Goal: Transaction & Acquisition: Book appointment/travel/reservation

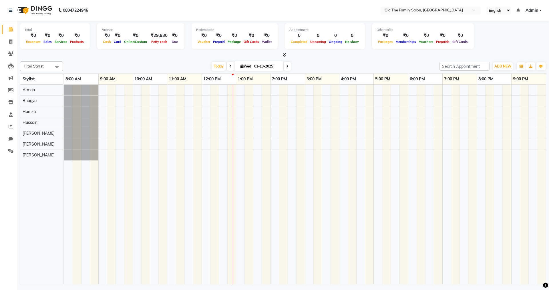
click at [205, 102] on div at bounding box center [305, 184] width 482 height 199
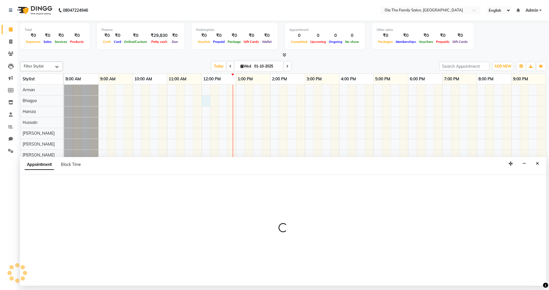
select select "93028"
select select "720"
select select "tentative"
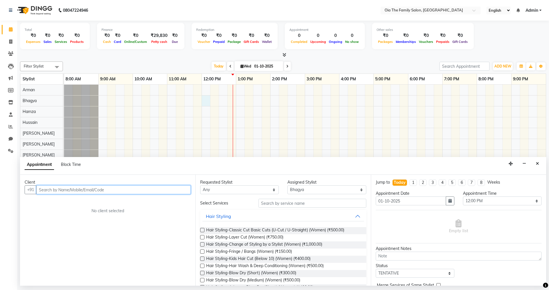
click at [106, 188] on input "text" at bounding box center [113, 189] width 154 height 9
type input "9108459551"
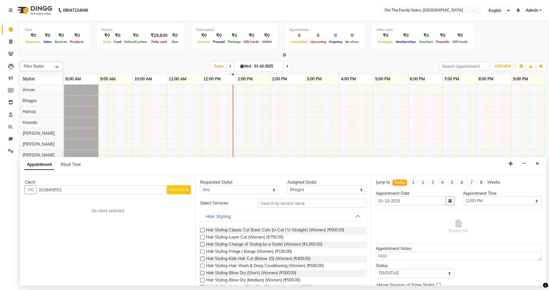
click at [174, 190] on span "Add Client" at bounding box center [178, 189] width 19 height 5
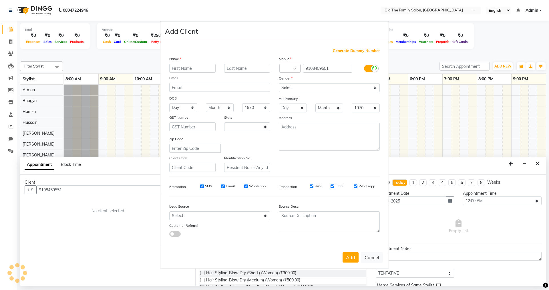
select select "22"
type input "n"
type input "[PERSON_NAME]"
click at [352, 83] on select "Select [DEMOGRAPHIC_DATA] [DEMOGRAPHIC_DATA] Other Prefer Not To Say" at bounding box center [329, 87] width 101 height 9
select select "[DEMOGRAPHIC_DATA]"
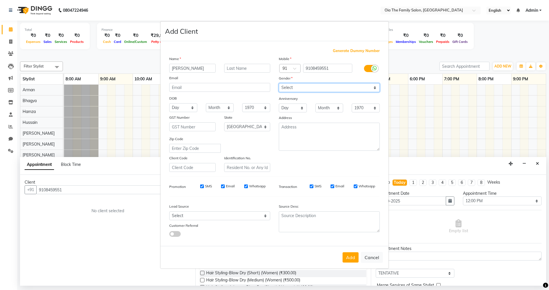
click at [279, 83] on select "Select [DEMOGRAPHIC_DATA] [DEMOGRAPHIC_DATA] Other Prefer Not To Say" at bounding box center [329, 87] width 101 height 9
click at [344, 255] on button "Add" at bounding box center [351, 257] width 16 height 10
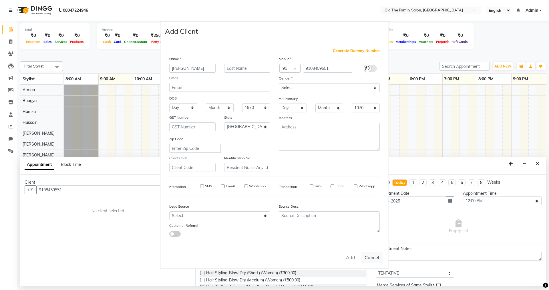
select select
select select "null"
select select
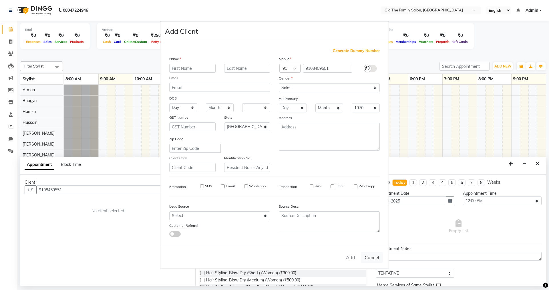
select select
checkbox input "false"
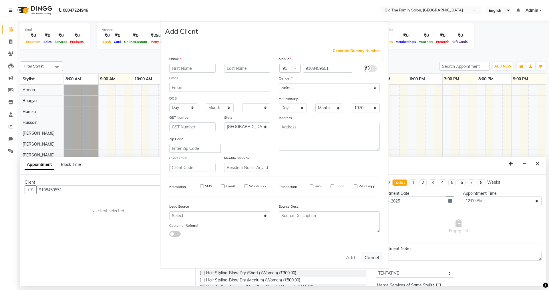
checkbox input "false"
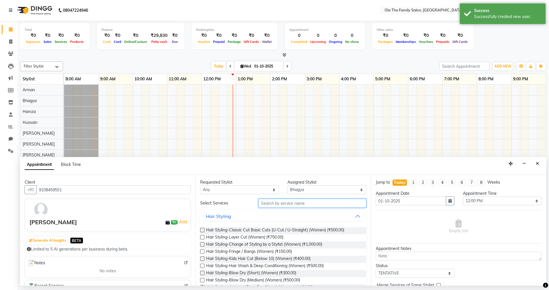
click at [292, 206] on input "text" at bounding box center [312, 203] width 108 height 9
type input "ped"
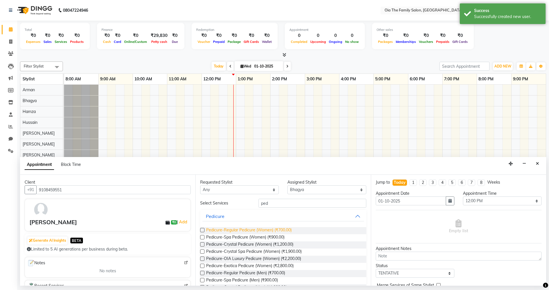
click at [238, 228] on span "Pedicure-Regular Pedicure (Women) (₹700.00)" at bounding box center [248, 230] width 85 height 7
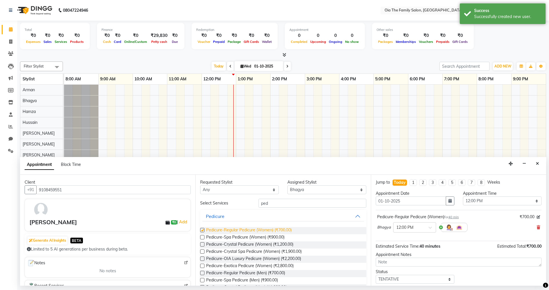
checkbox input "false"
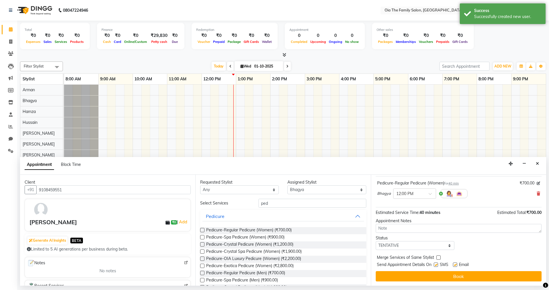
scroll to position [34, 0]
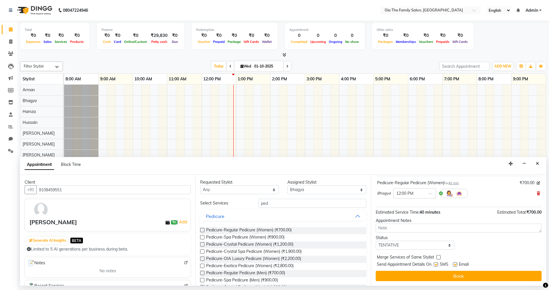
click at [436, 264] on label at bounding box center [436, 264] width 4 height 4
click at [436, 264] on input "checkbox" at bounding box center [436, 265] width 4 height 4
checkbox input "false"
click at [457, 264] on label at bounding box center [455, 264] width 4 height 4
click at [457, 264] on input "checkbox" at bounding box center [455, 265] width 4 height 4
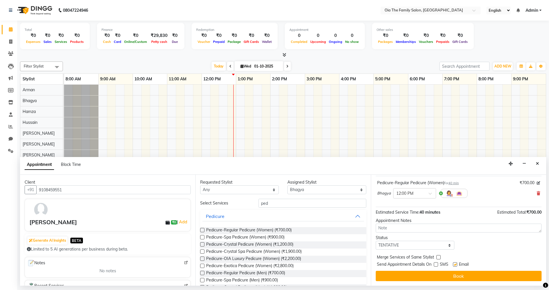
checkbox input "false"
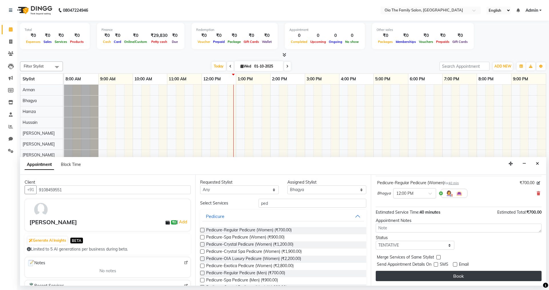
click at [457, 272] on button "Book" at bounding box center [459, 276] width 166 height 10
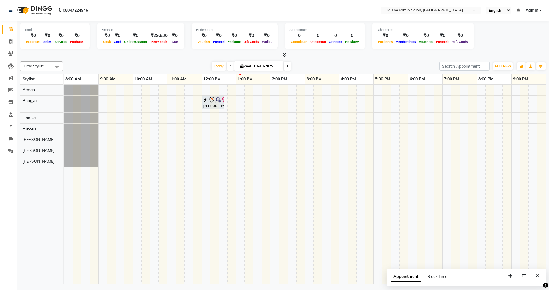
click at [180, 143] on div "[PERSON_NAME], TK01, 12:00 PM-12:40 PM, Pedicure-Regular Pedicure (Women)" at bounding box center [305, 184] width 482 height 199
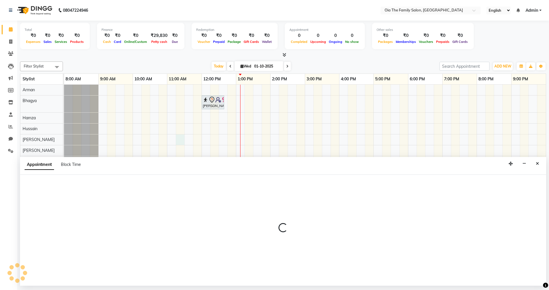
select select "93024"
select select "675"
select select "tentative"
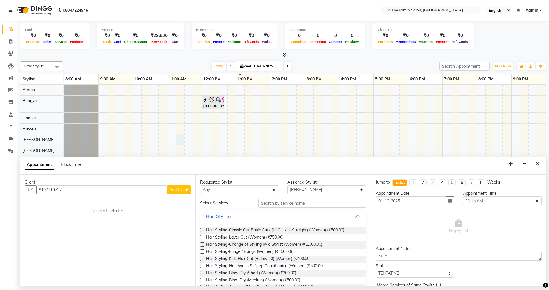
type input "8197119737"
click at [181, 188] on span "Add Client" at bounding box center [178, 189] width 19 height 5
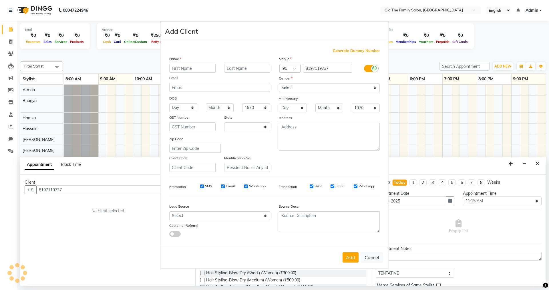
select select "22"
type input "[PERSON_NAME]"
click at [291, 86] on select "Select [DEMOGRAPHIC_DATA] [DEMOGRAPHIC_DATA] Other Prefer Not To Say" at bounding box center [329, 87] width 101 height 9
select select "[DEMOGRAPHIC_DATA]"
click at [279, 83] on select "Select [DEMOGRAPHIC_DATA] [DEMOGRAPHIC_DATA] Other Prefer Not To Say" at bounding box center [329, 87] width 101 height 9
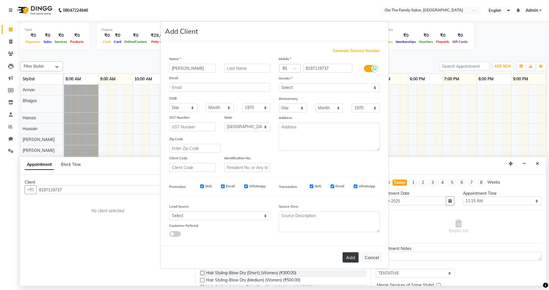
click at [352, 256] on button "Add" at bounding box center [351, 257] width 16 height 10
select select
select select "null"
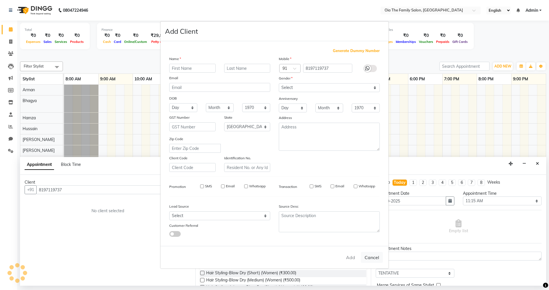
select select
checkbox input "false"
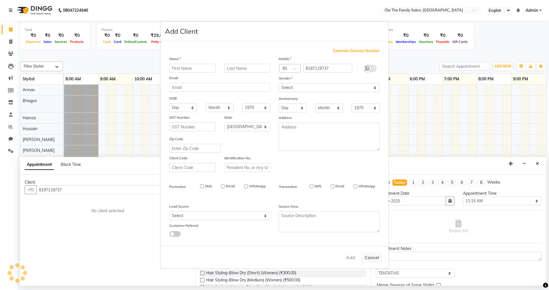
checkbox input "false"
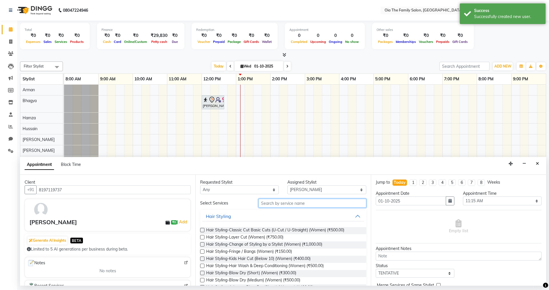
click at [311, 205] on input "text" at bounding box center [312, 203] width 108 height 9
type input "fac"
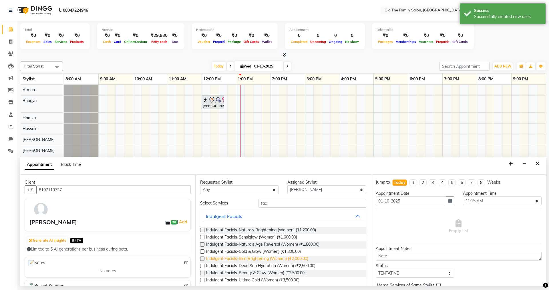
click at [263, 258] on span "Indulgent Facials-Skin Brightening (Women) (₹2,000.00)" at bounding box center [257, 259] width 102 height 7
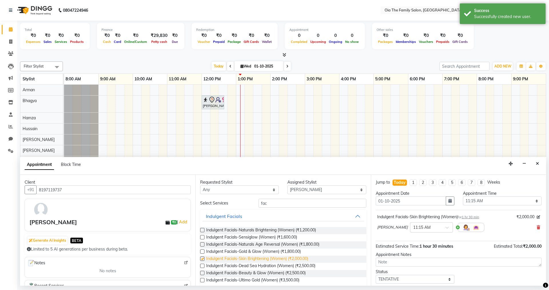
checkbox input "false"
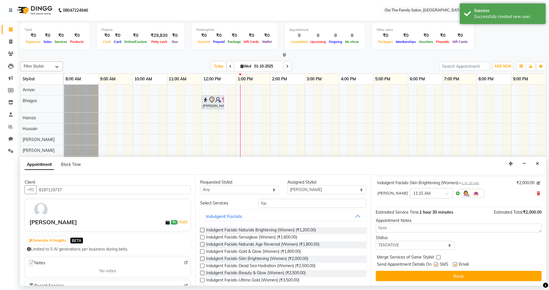
click at [436, 265] on label at bounding box center [436, 264] width 4 height 4
click at [436, 265] on input "checkbox" at bounding box center [436, 265] width 4 height 4
checkbox input "false"
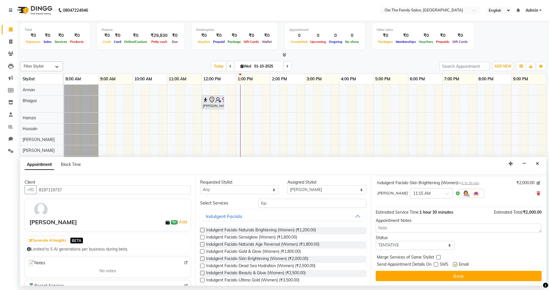
click at [458, 264] on div "Email" at bounding box center [463, 264] width 20 height 7
click at [455, 265] on label at bounding box center [455, 264] width 4 height 4
click at [455, 265] on input "checkbox" at bounding box center [455, 265] width 4 height 4
checkbox input "false"
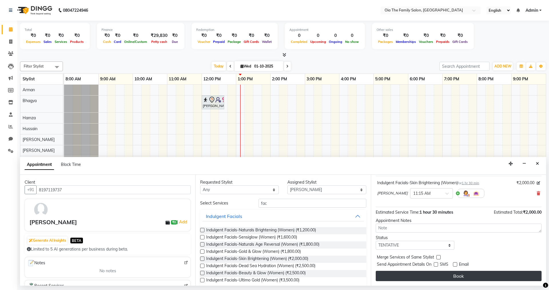
click at [452, 276] on button "Book" at bounding box center [459, 276] width 166 height 10
